Goal: Information Seeking & Learning: Find specific fact

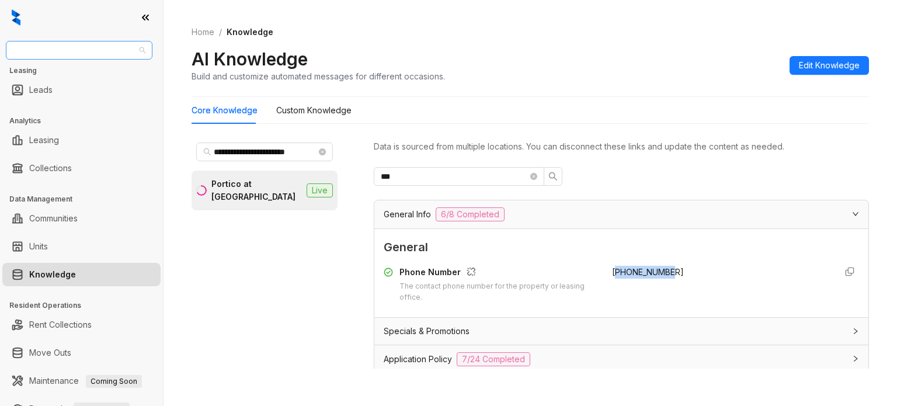
click at [57, 54] on span "Case and Associates" at bounding box center [79, 50] width 133 height 18
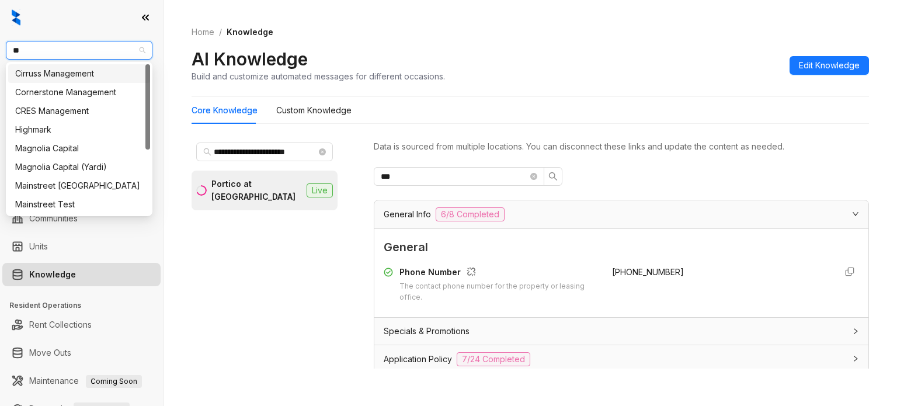
type input "***"
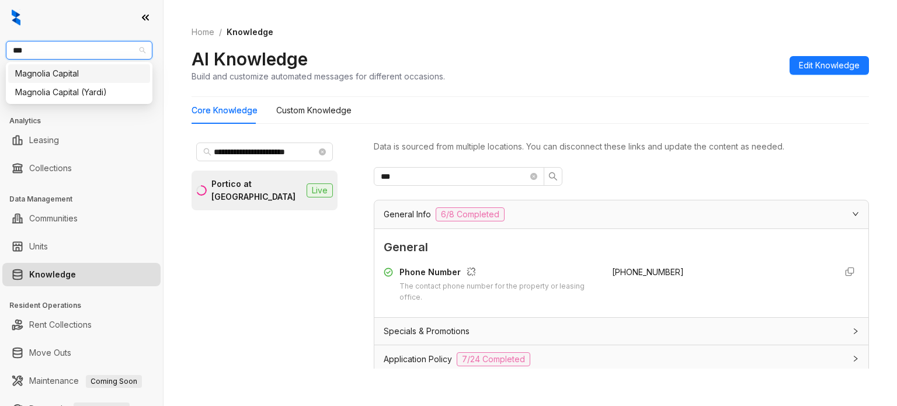
click at [54, 75] on div "Magnolia Capital" at bounding box center [79, 73] width 128 height 13
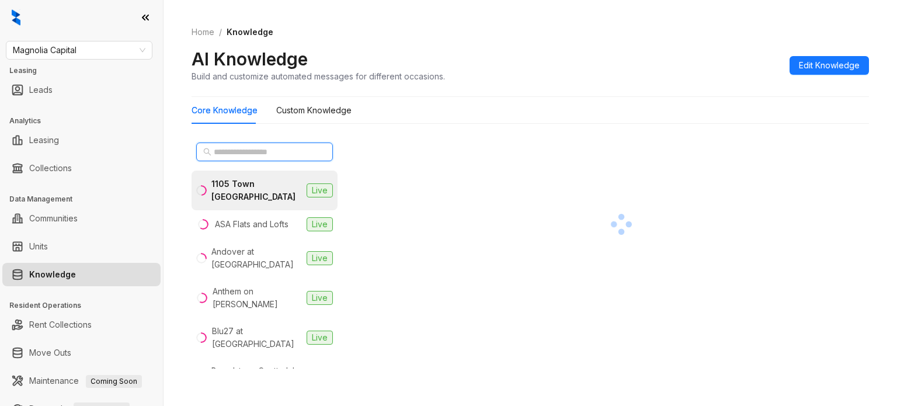
click at [236, 150] on input "text" at bounding box center [265, 151] width 103 height 13
paste input "**********"
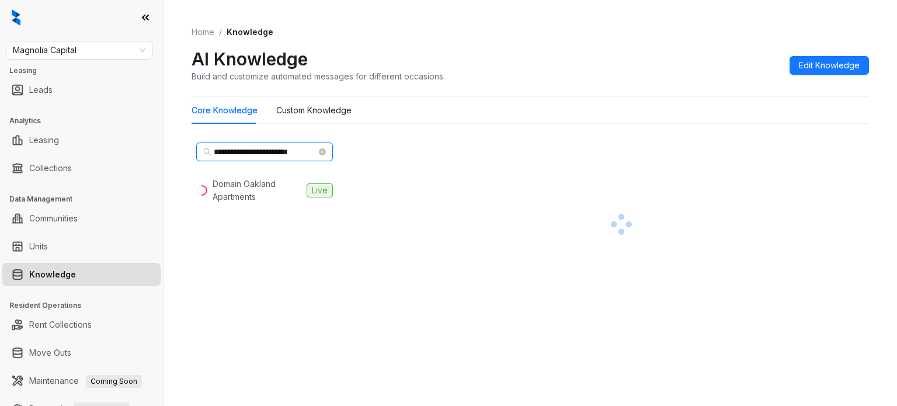
scroll to position [0, 7]
type input "**********"
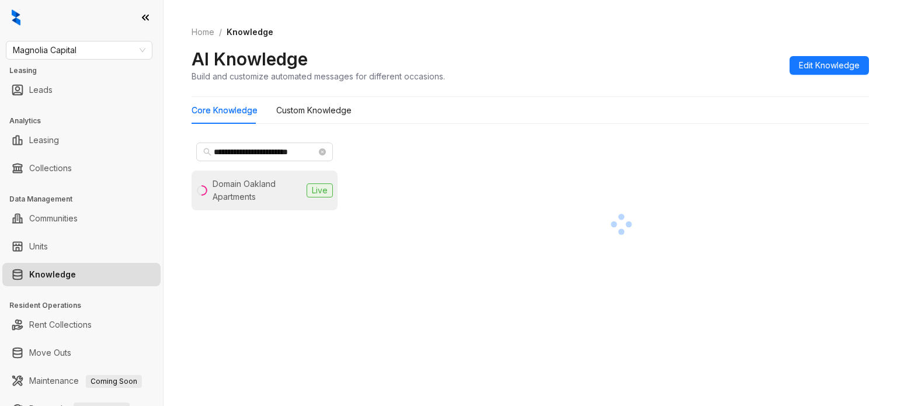
scroll to position [0, 0]
click at [279, 195] on div "Domain Oakland Apartments" at bounding box center [257, 191] width 89 height 26
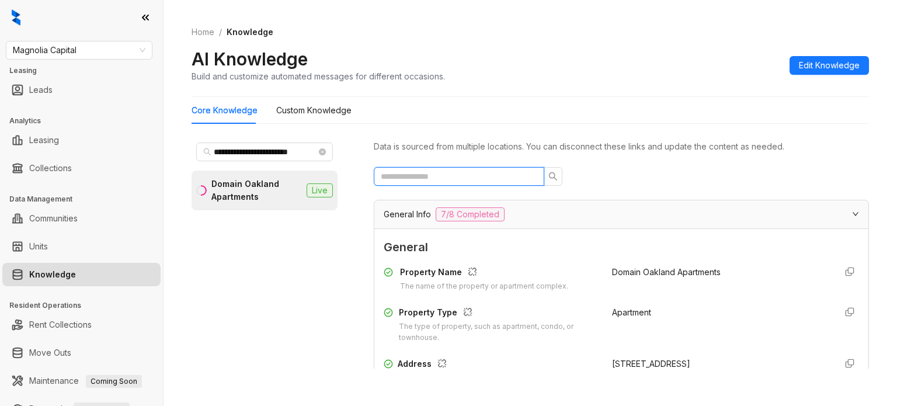
click at [444, 172] on input "text" at bounding box center [454, 176] width 147 height 13
click at [474, 170] on input "text" at bounding box center [454, 176] width 147 height 13
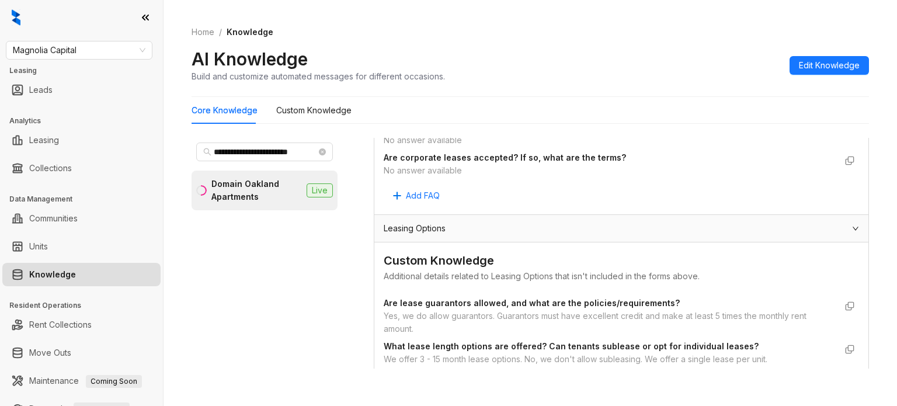
scroll to position [651, 0]
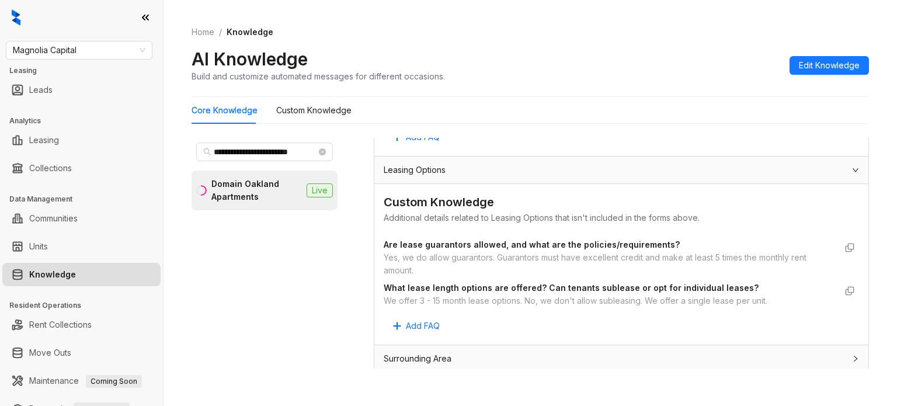
type input "*****"
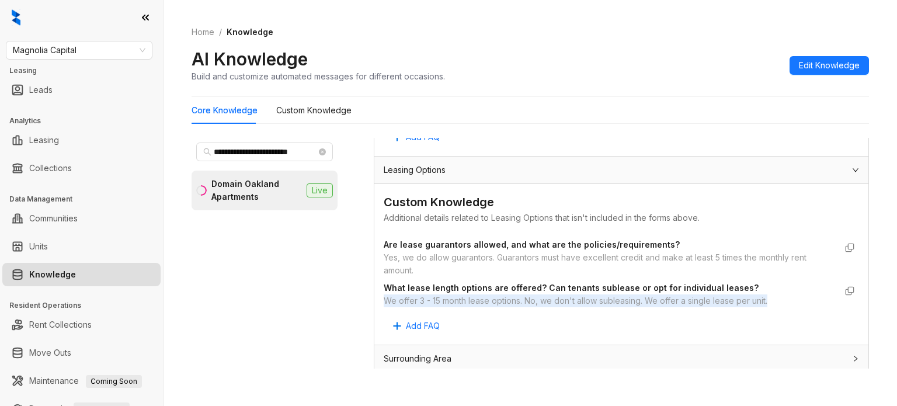
drag, startPoint x: 383, startPoint y: 292, endPoint x: 772, endPoint y: 296, distance: 389.6
click at [772, 296] on div "Custom Knowledge Additional details related to Leasing Options that isn't inclu…" at bounding box center [621, 264] width 494 height 161
copy div "We offer 3 - 15 month lease options. No, we don't allow subleasing. We offer a …"
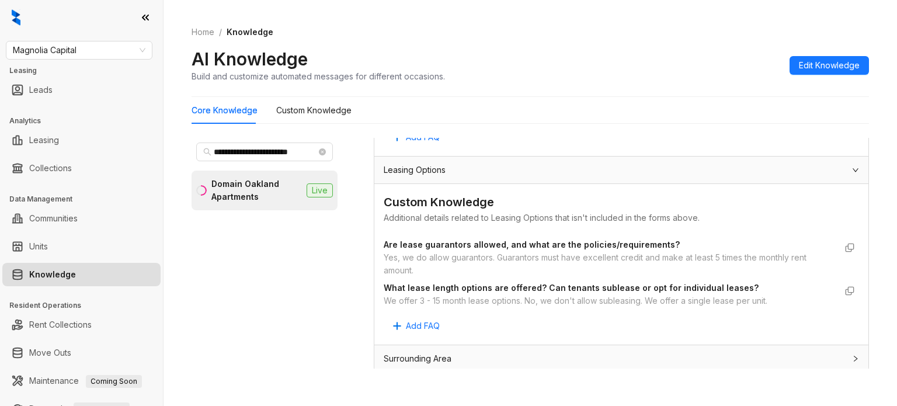
click at [391, 289] on strong "What lease length options are offered? Can tenants sublease or opt for individu…" at bounding box center [571, 288] width 375 height 10
drag, startPoint x: 384, startPoint y: 294, endPoint x: 522, endPoint y: 298, distance: 137.3
click at [522, 298] on div "We offer 3 - 15 month lease options. No, we don't allow subleasing. We offer a …" at bounding box center [610, 300] width 452 height 13
copy div "We offer 3 - 15 month lease options"
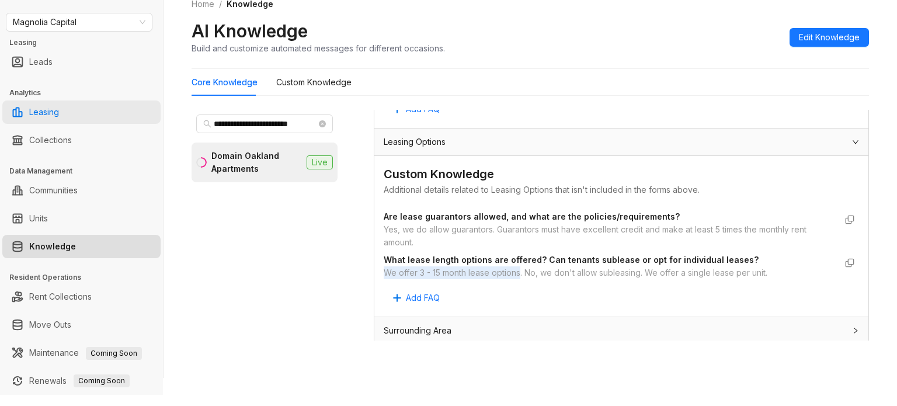
scroll to position [95, 0]
